Goal: Information Seeking & Learning: Learn about a topic

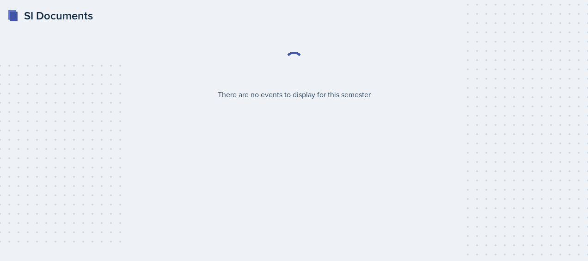
select select "2bed604d-1099-4043-b1bc-2365e8740244"
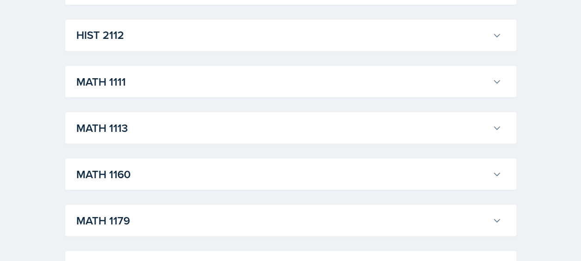
scroll to position [786, 0]
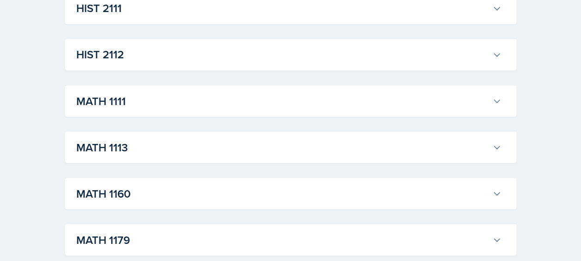
click at [123, 103] on h3 "MATH 1111" at bounding box center [282, 100] width 412 height 17
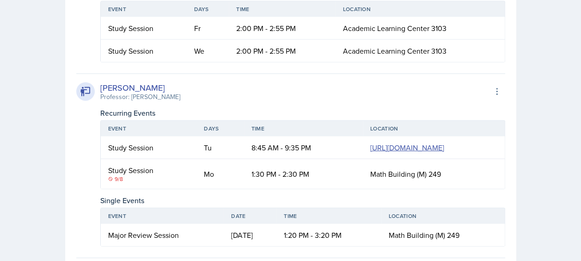
scroll to position [1109, 0]
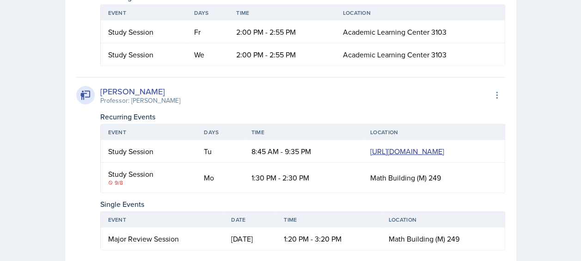
click at [370, 156] on link "[URL][DOMAIN_NAME]" at bounding box center [407, 151] width 74 height 10
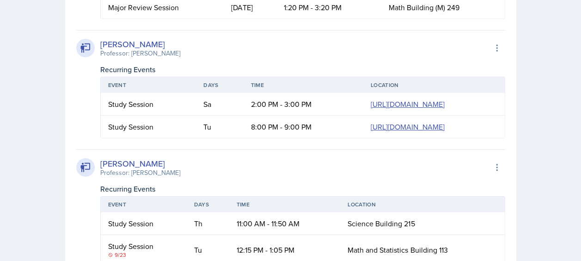
scroll to position [1386, 0]
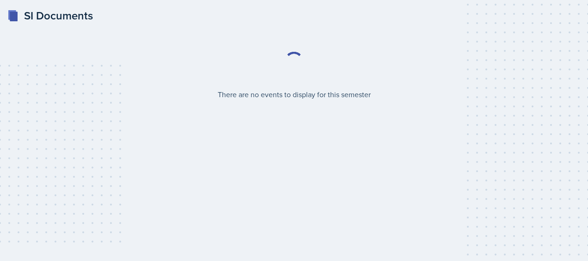
select select "2bed604d-1099-4043-b1bc-2365e8740244"
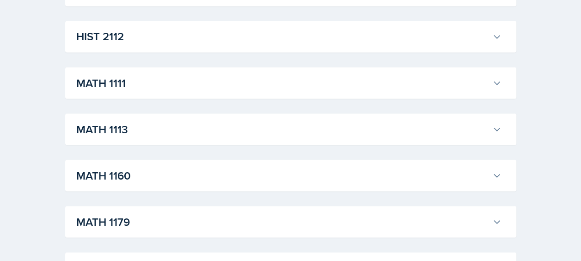
scroll to position [786, 0]
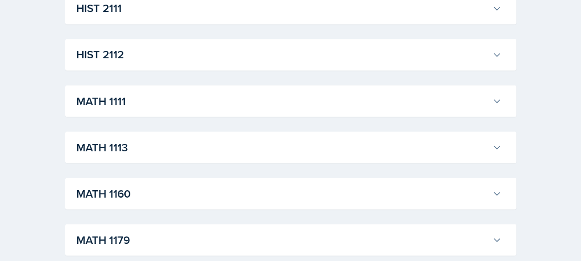
click at [116, 98] on h3 "MATH 1111" at bounding box center [282, 100] width 412 height 17
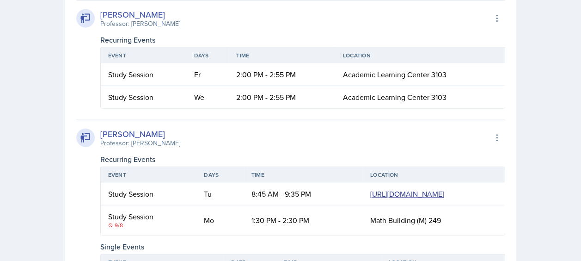
scroll to position [1155, 0]
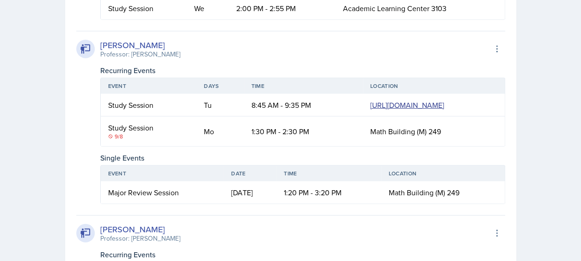
click at [370, 110] on link "[URL][DOMAIN_NAME]" at bounding box center [407, 105] width 74 height 10
drag, startPoint x: 205, startPoint y: 107, endPoint x: 493, endPoint y: 140, distance: 290.3
click at [493, 116] on td "[URL][DOMAIN_NAME]" at bounding box center [434, 105] width 142 height 23
copy link "[URL][DOMAIN_NAME]"
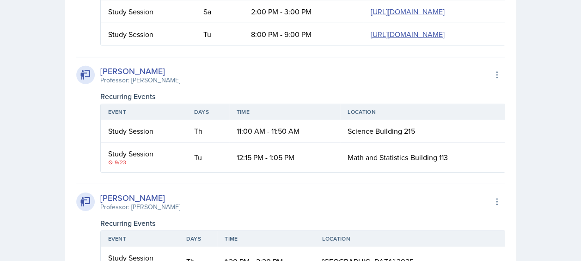
scroll to position [0, 29]
drag, startPoint x: 202, startPoint y: 83, endPoint x: 504, endPoint y: 121, distance: 303.6
click at [504, 23] on td "[URL][DOMAIN_NAME]" at bounding box center [433, 11] width 141 height 23
click at [371, 17] on link "[URL][DOMAIN_NAME]" at bounding box center [408, 11] width 74 height 10
click at [371, 39] on link "[URL][DOMAIN_NAME]" at bounding box center [408, 34] width 74 height 10
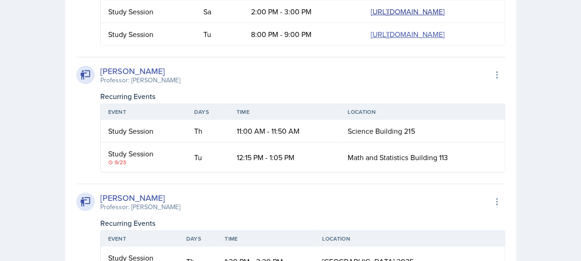
copy link "[URL][DOMAIN_NAME]"
